Goal: Navigation & Orientation: Find specific page/section

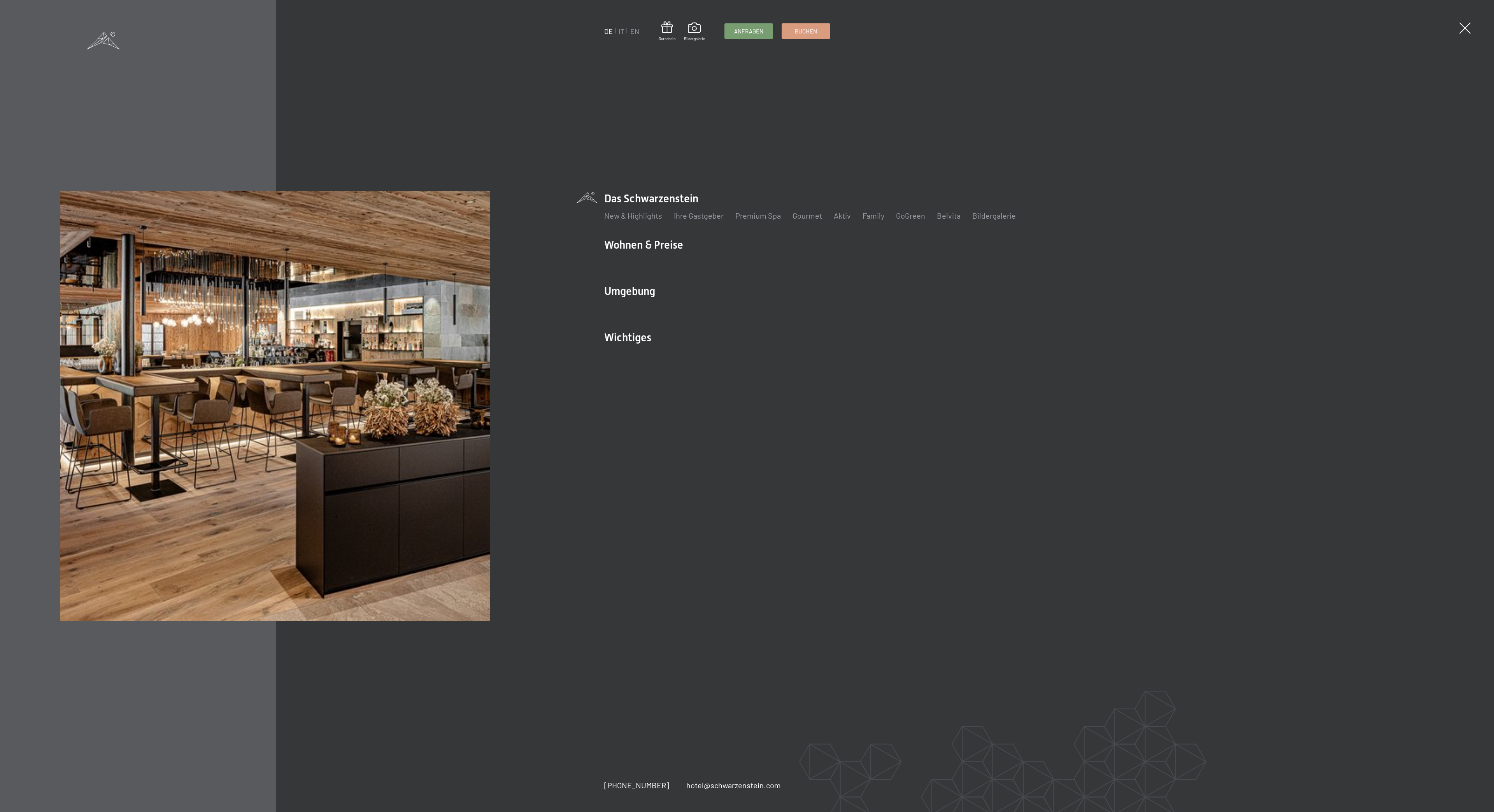
click at [618, 31] on ul "DE IT EN" at bounding box center [621, 31] width 35 height 9
click at [620, 31] on link "IT" at bounding box center [621, 31] width 6 height 9
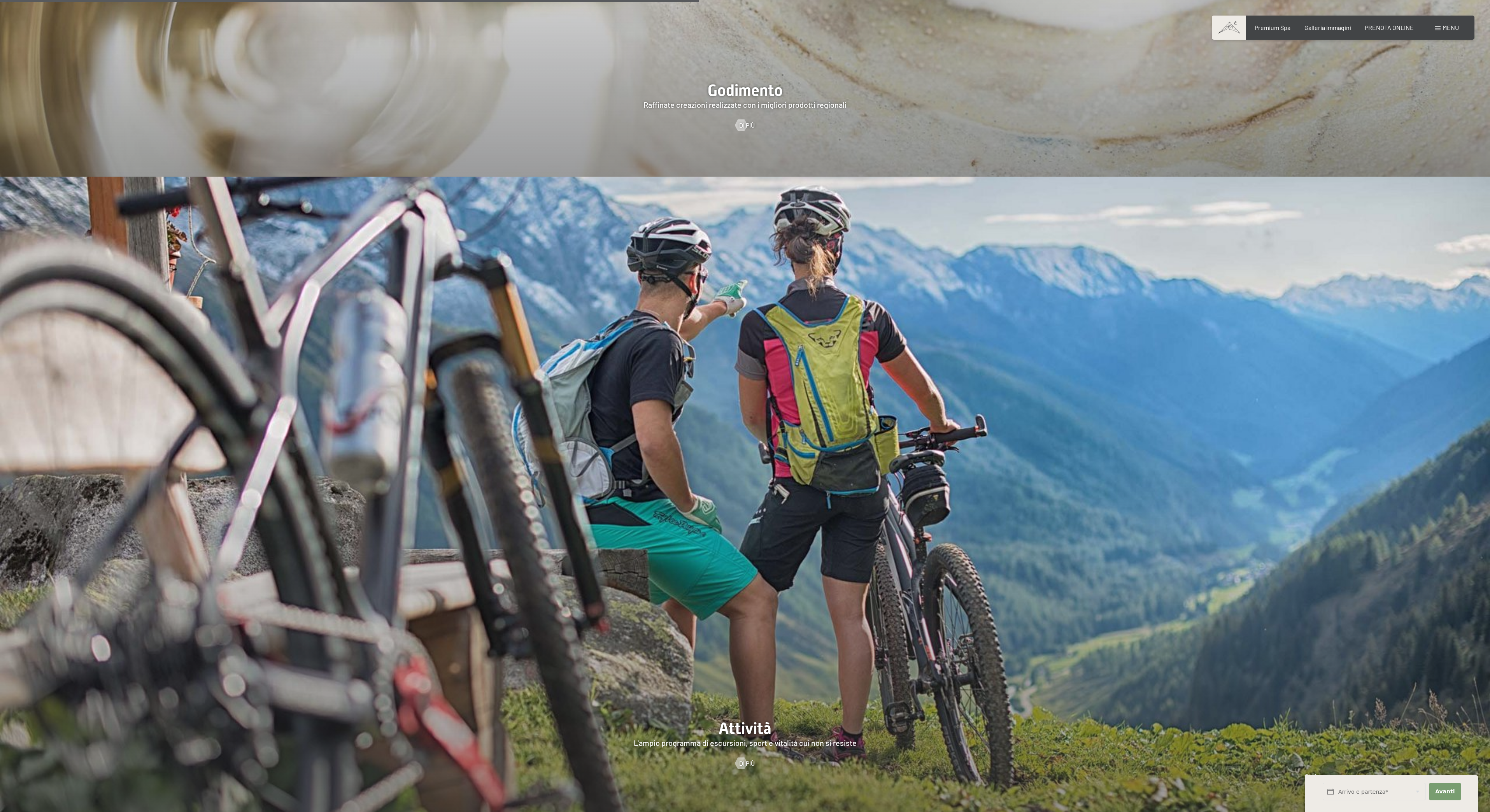
scroll to position [3072, 0]
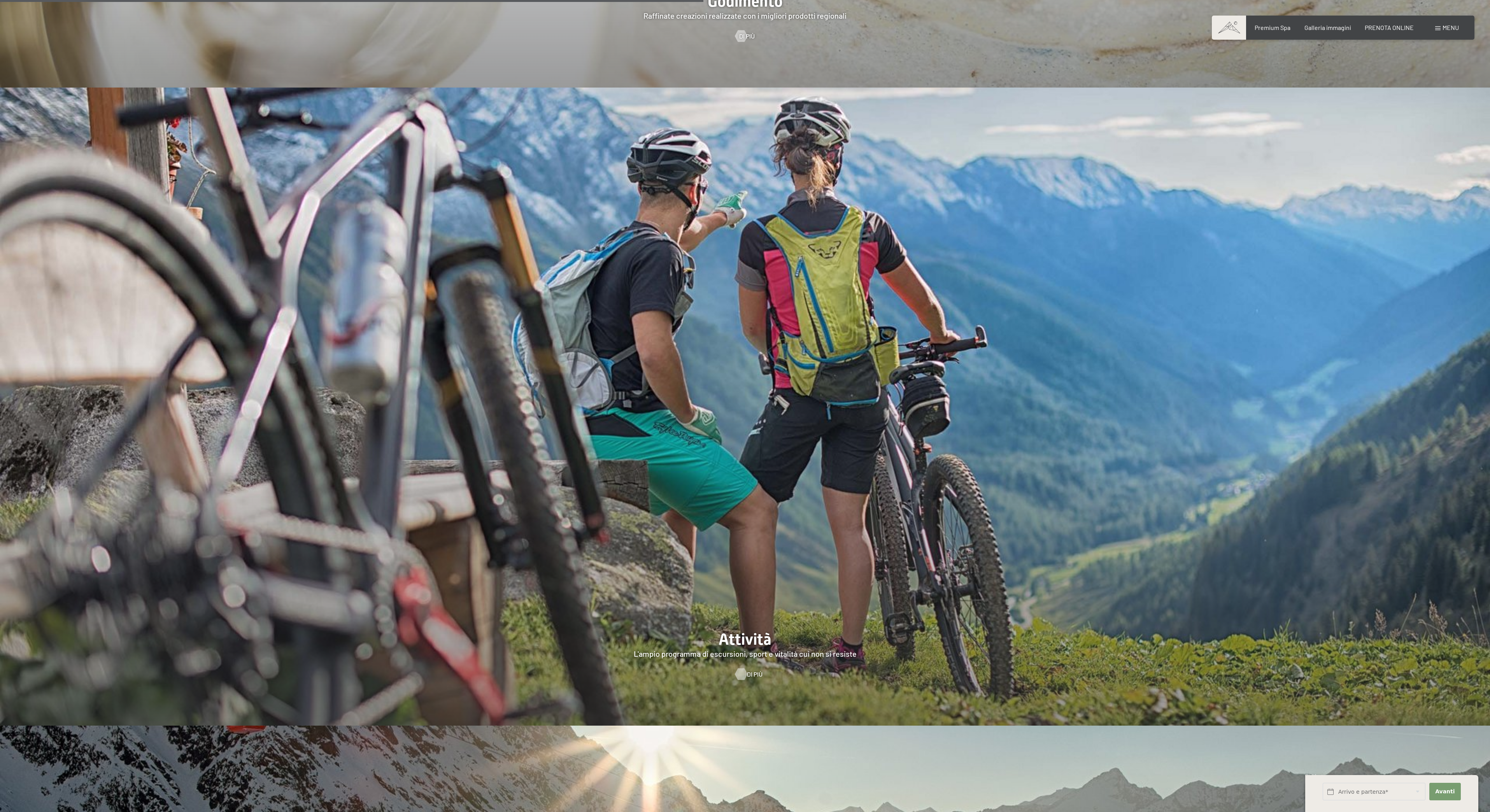
click at [751, 670] on span "Di più" at bounding box center [754, 674] width 15 height 9
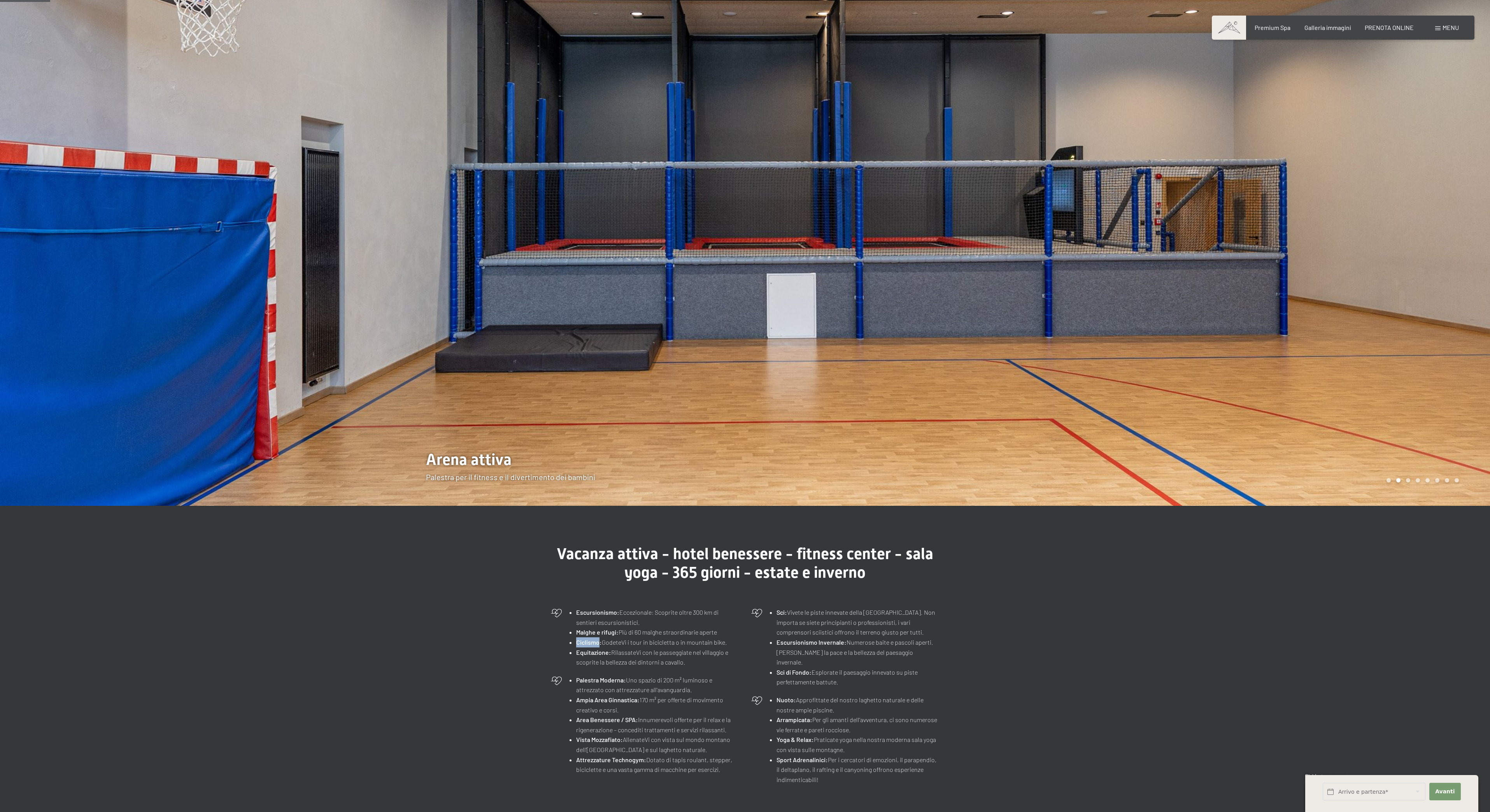
scroll to position [103, 0]
click at [293, 91] on div at bounding box center [372, 202] width 745 height 609
